Goal: Transaction & Acquisition: Subscribe to service/newsletter

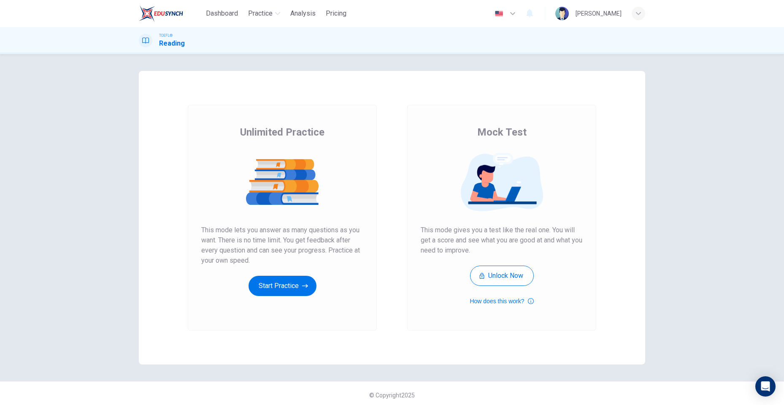
drag, startPoint x: 394, startPoint y: 204, endPoint x: 402, endPoint y: 165, distance: 40.0
drag, startPoint x: 664, startPoint y: 104, endPoint x: 528, endPoint y: 190, distance: 160.8
click at [533, 172] on div "Unlimited Practice Mock Test Unlimited Practice This mode lets you answer as ma…" at bounding box center [392, 229] width 784 height 351
drag, startPoint x: 472, startPoint y: 234, endPoint x: 489, endPoint y: 243, distance: 19.3
click at [489, 243] on span "This mode gives you a test like the real one. You will get a score and see what…" at bounding box center [502, 240] width 162 height 30
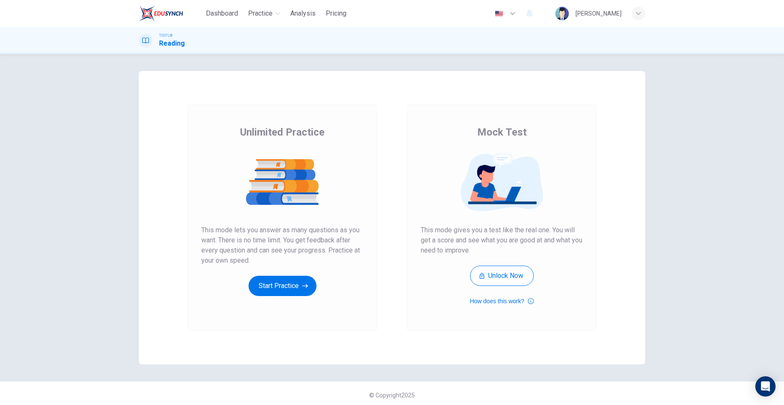
drag, startPoint x: 480, startPoint y: 248, endPoint x: 437, endPoint y: 232, distance: 46.3
click at [437, 232] on span "This mode gives you a test like the real one. You will get a score and see what…" at bounding box center [502, 240] width 162 height 30
drag, startPoint x: 218, startPoint y: 22, endPoint x: 192, endPoint y: 9, distance: 28.3
click at [192, 9] on div "Dashboard Practice Analysis Pricing English en ​ Mitsuki Yoshida" at bounding box center [392, 13] width 506 height 27
click at [134, 141] on div "Unlimited Practice Mock Test Unlimited Practice This mode lets you answer as ma…" at bounding box center [391, 217] width 533 height 293
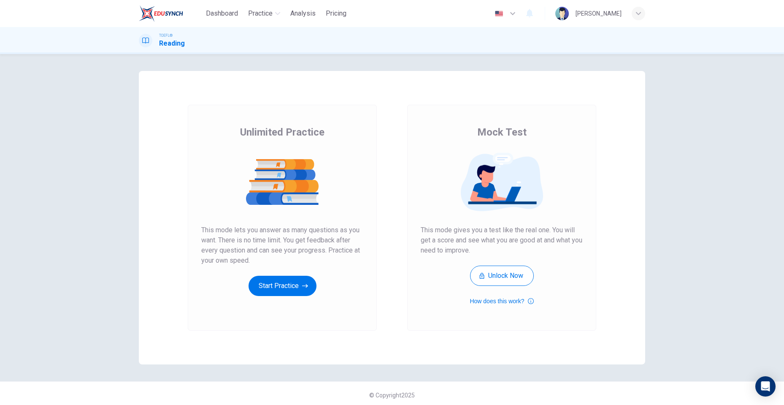
drag, startPoint x: 206, startPoint y: 235, endPoint x: 249, endPoint y: 245, distance: 44.3
click at [249, 245] on span "This mode lets you answer as many questions as you want. There is no time limit…" at bounding box center [282, 245] width 162 height 41
drag, startPoint x: 135, startPoint y: 292, endPoint x: 109, endPoint y: 254, distance: 45.6
drag, startPoint x: 107, startPoint y: 251, endPoint x: 110, endPoint y: 235, distance: 16.2
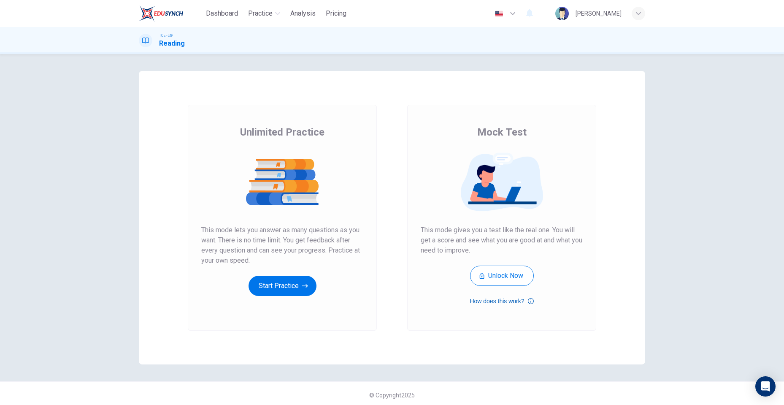
click at [506, 300] on button "How does this work?" at bounding box center [502, 301] width 64 height 10
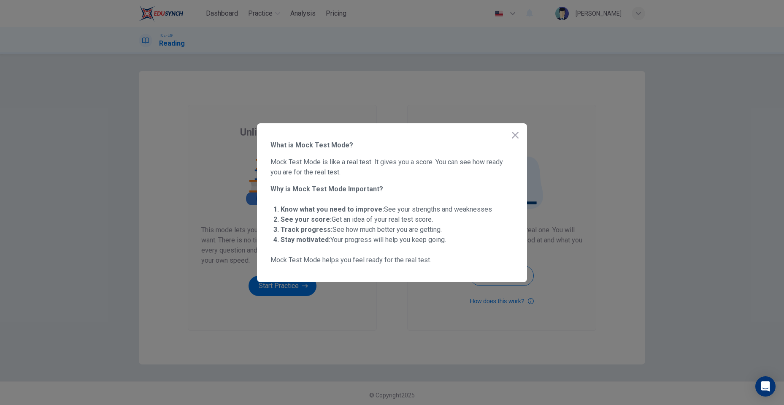
click at [513, 132] on icon "button" at bounding box center [515, 135] width 10 height 10
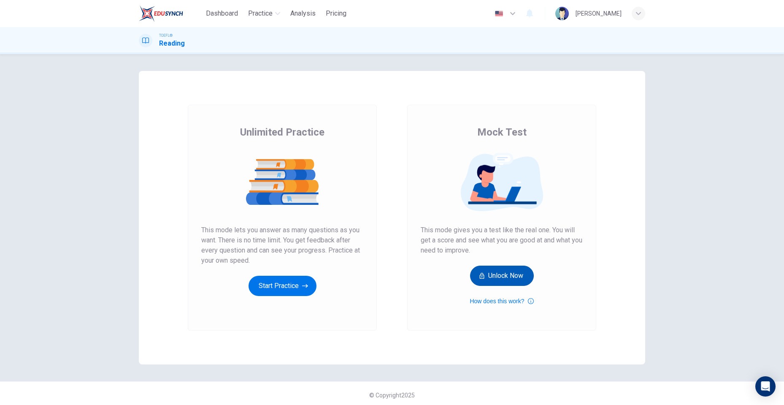
click at [516, 267] on button "Unlock Now" at bounding box center [502, 275] width 64 height 20
click at [498, 301] on button "How does this work?" at bounding box center [502, 301] width 64 height 10
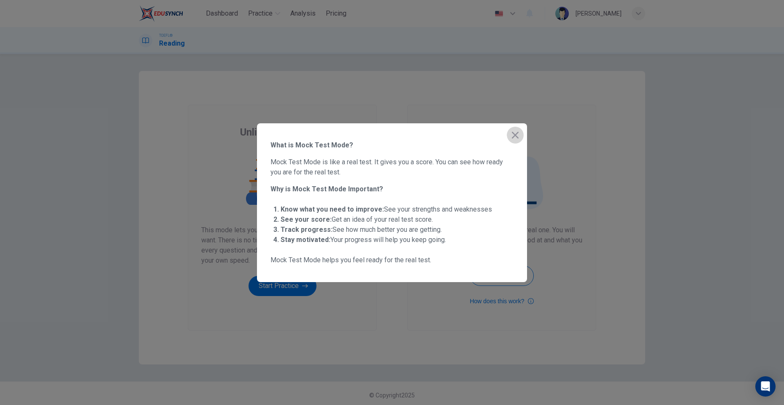
click at [513, 133] on icon "button" at bounding box center [515, 135] width 7 height 7
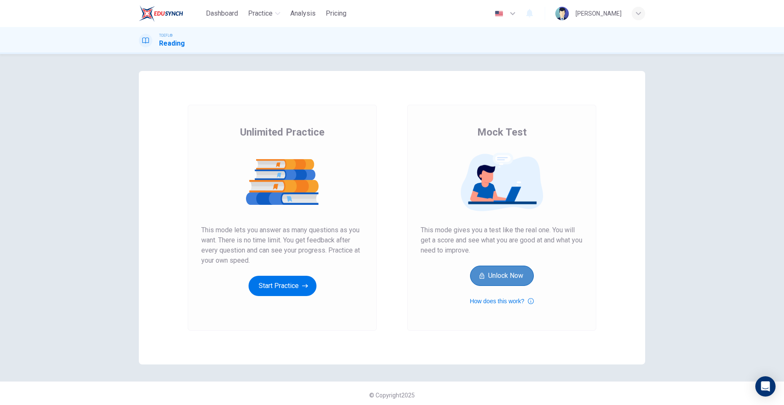
click at [475, 277] on button "Unlock Now" at bounding box center [502, 275] width 64 height 20
click at [263, 292] on button "Start Practice" at bounding box center [282, 285] width 68 height 20
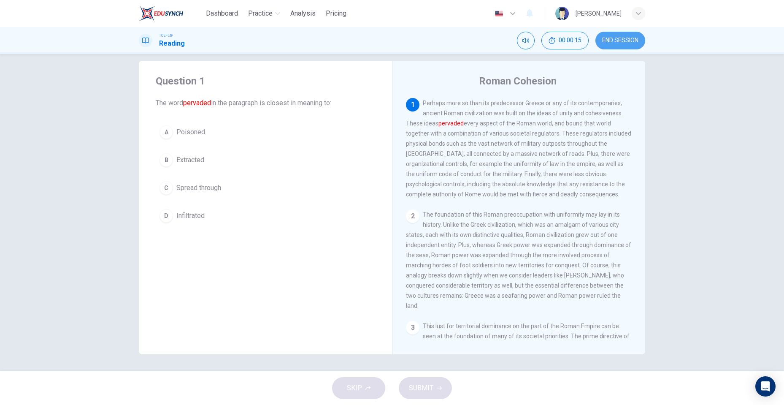
click at [605, 41] on span "END SESSION" at bounding box center [620, 40] width 36 height 7
